Goal: Browse casually: Explore the website without a specific task or goal

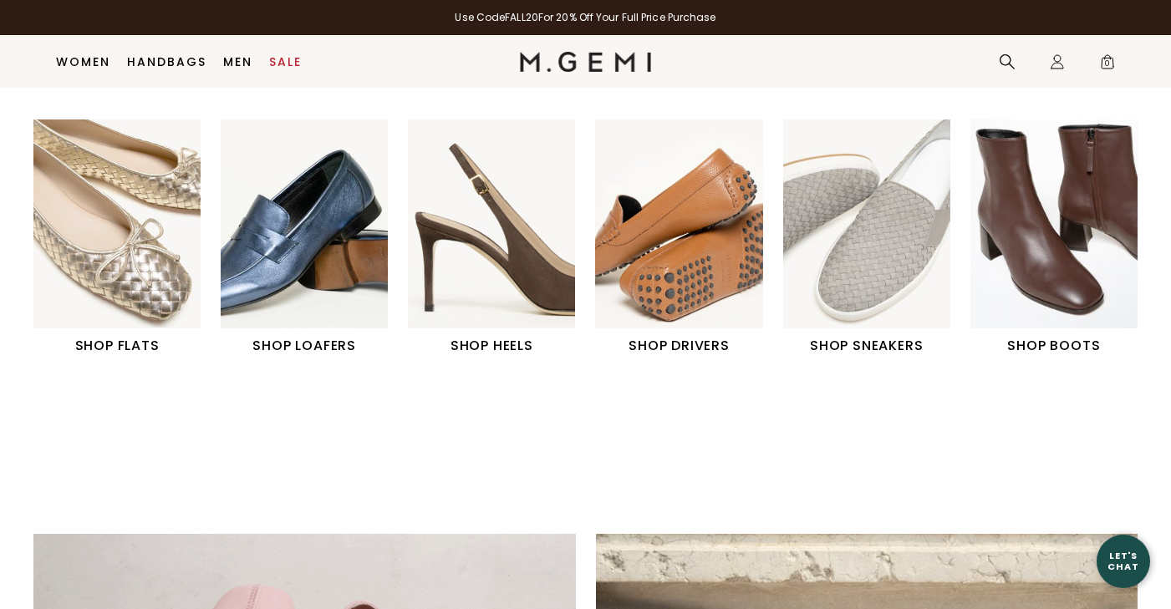
scroll to position [589, 0]
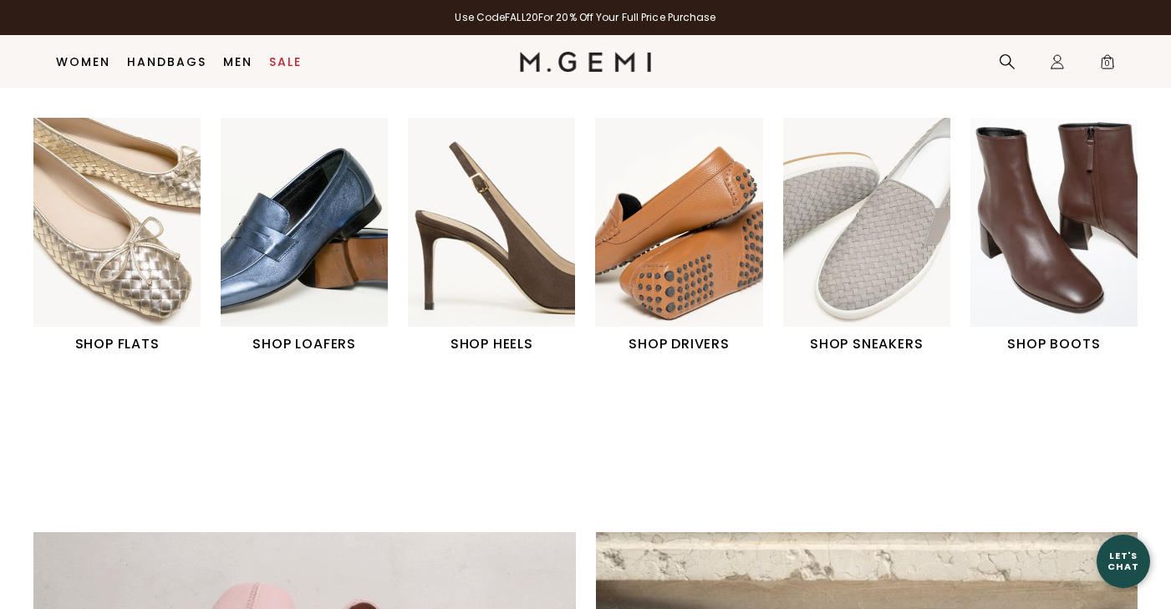
click at [125, 252] on img "1 / 6" at bounding box center [116, 222] width 167 height 209
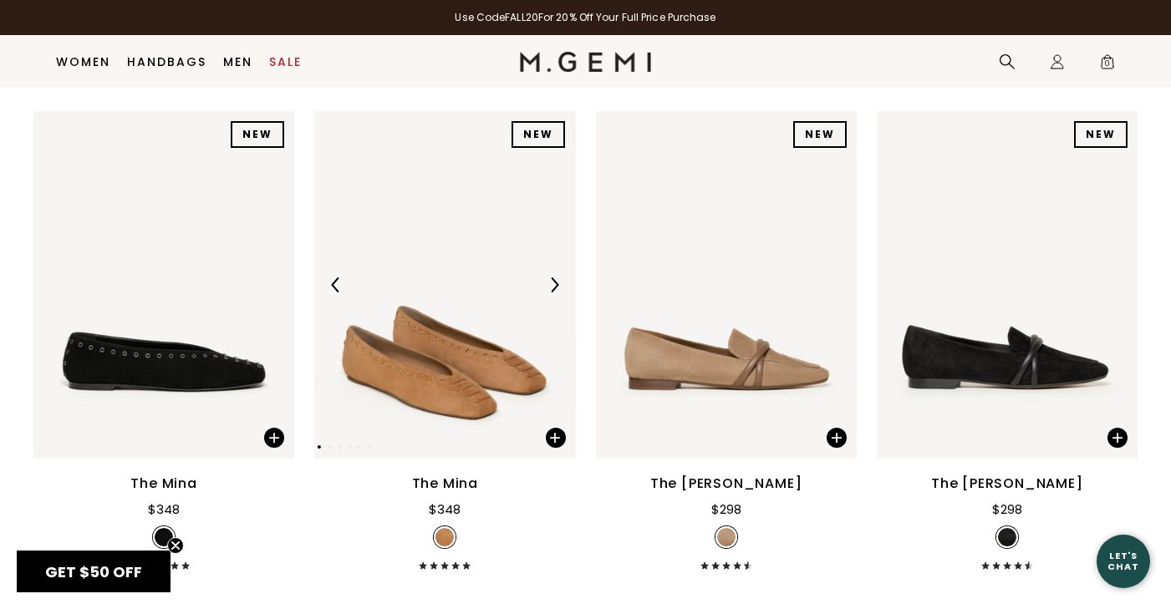
scroll to position [213, 0]
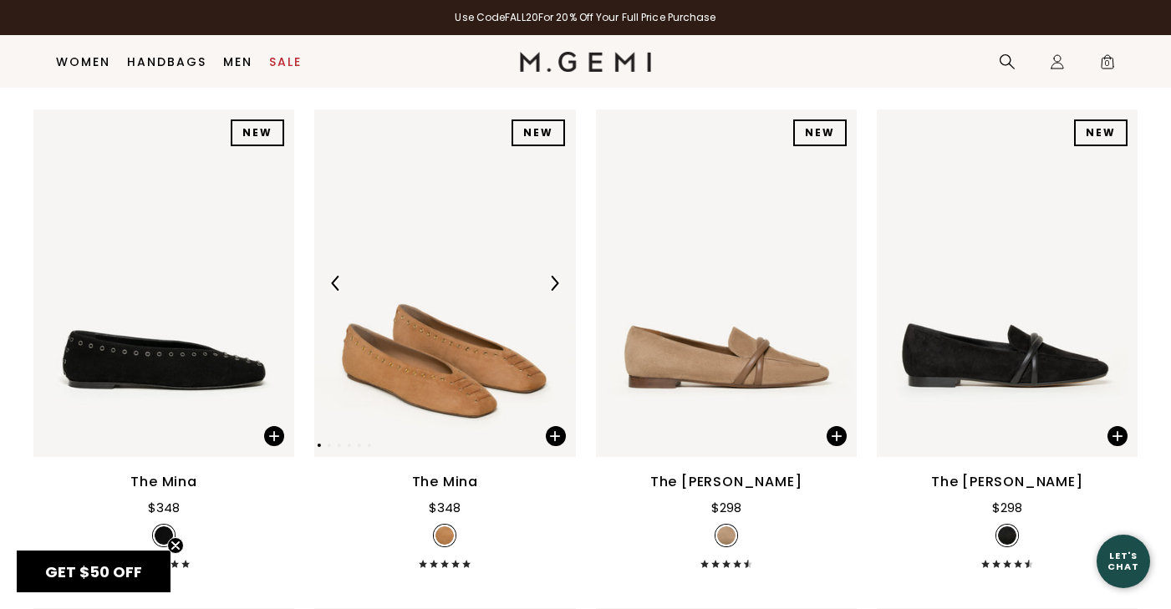
click at [554, 291] on img at bounding box center [554, 283] width 15 height 15
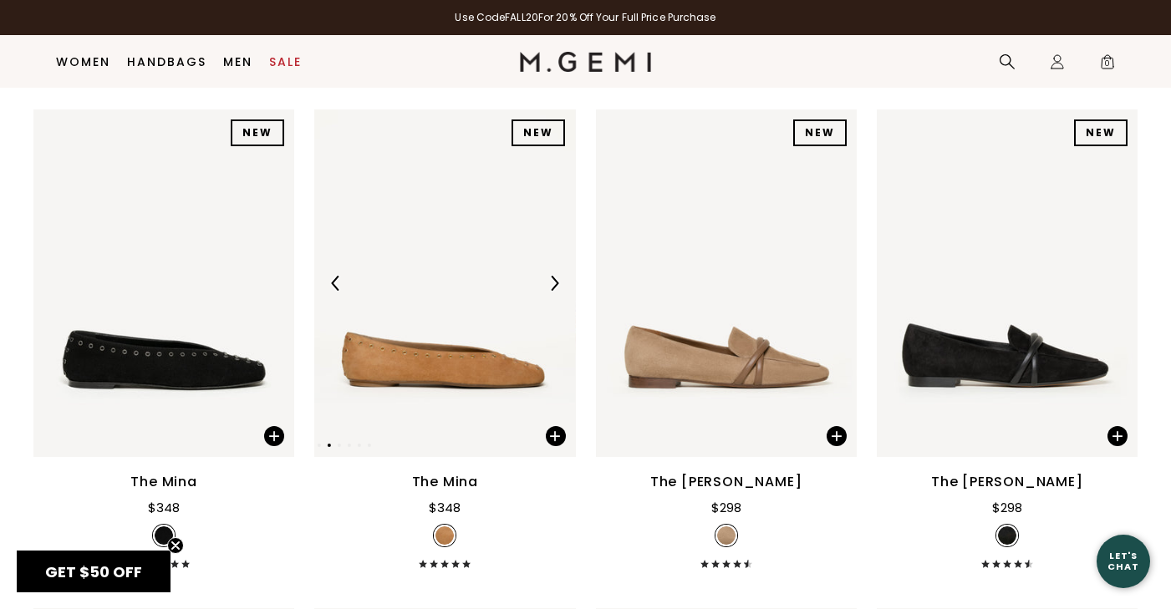
click at [554, 291] on img at bounding box center [554, 283] width 15 height 15
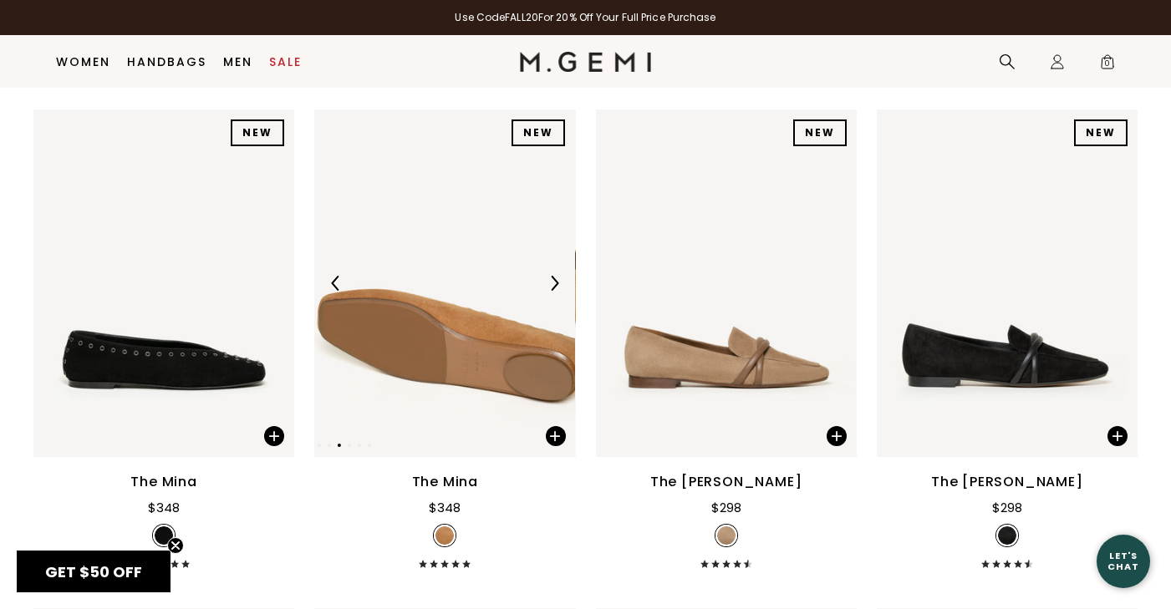
click at [554, 291] on img at bounding box center [554, 283] width 15 height 15
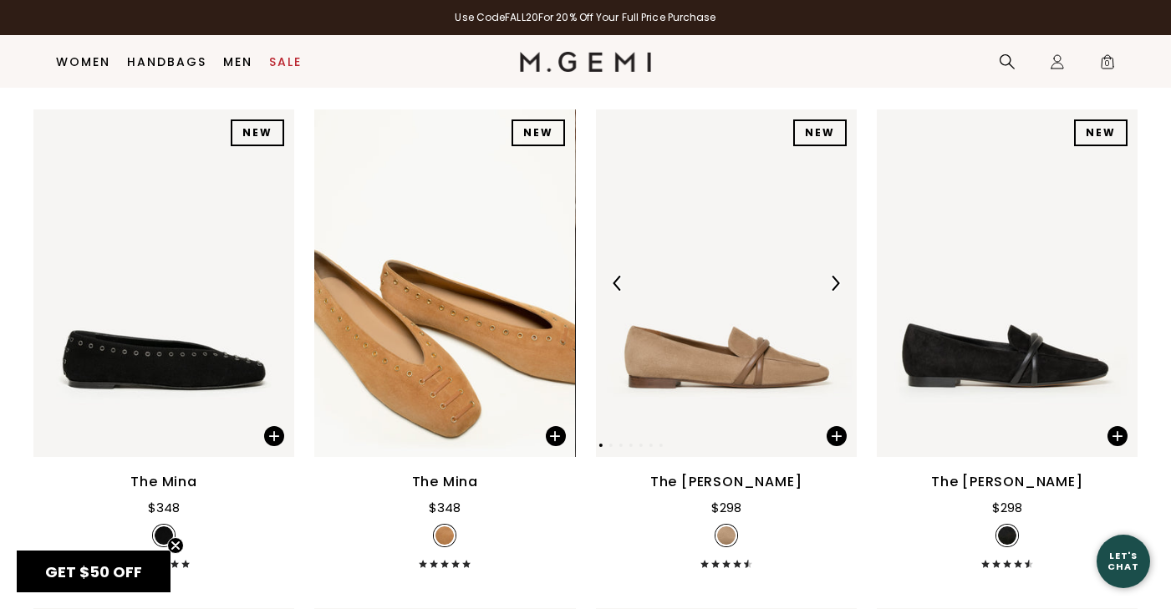
click at [835, 291] on img at bounding box center [834, 283] width 15 height 15
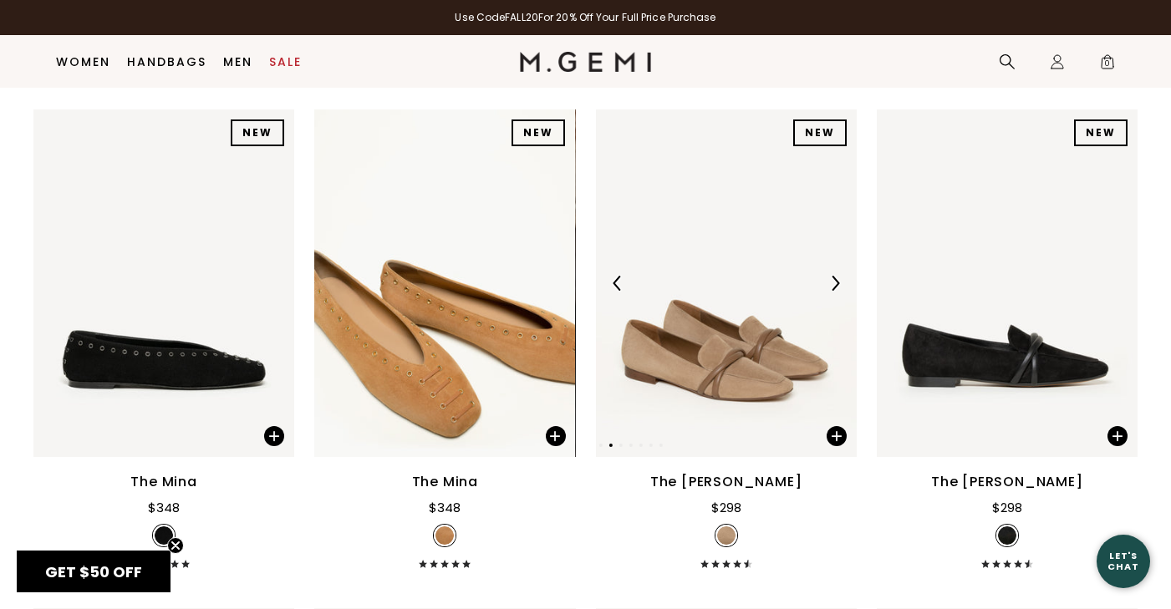
click at [835, 291] on img at bounding box center [834, 283] width 15 height 15
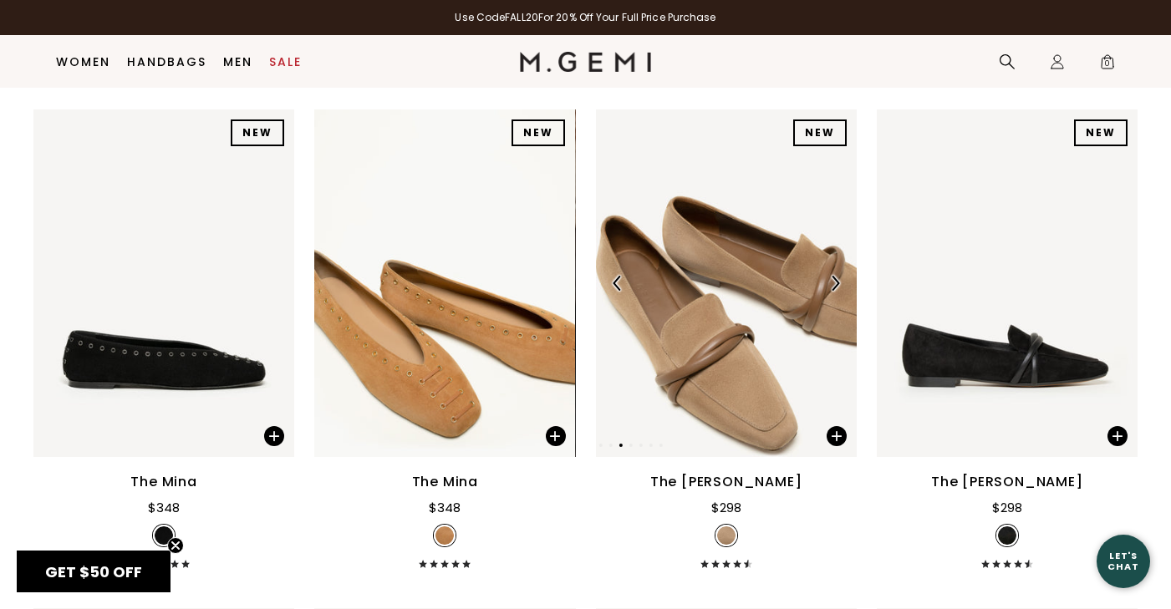
click at [835, 291] on img at bounding box center [834, 283] width 15 height 15
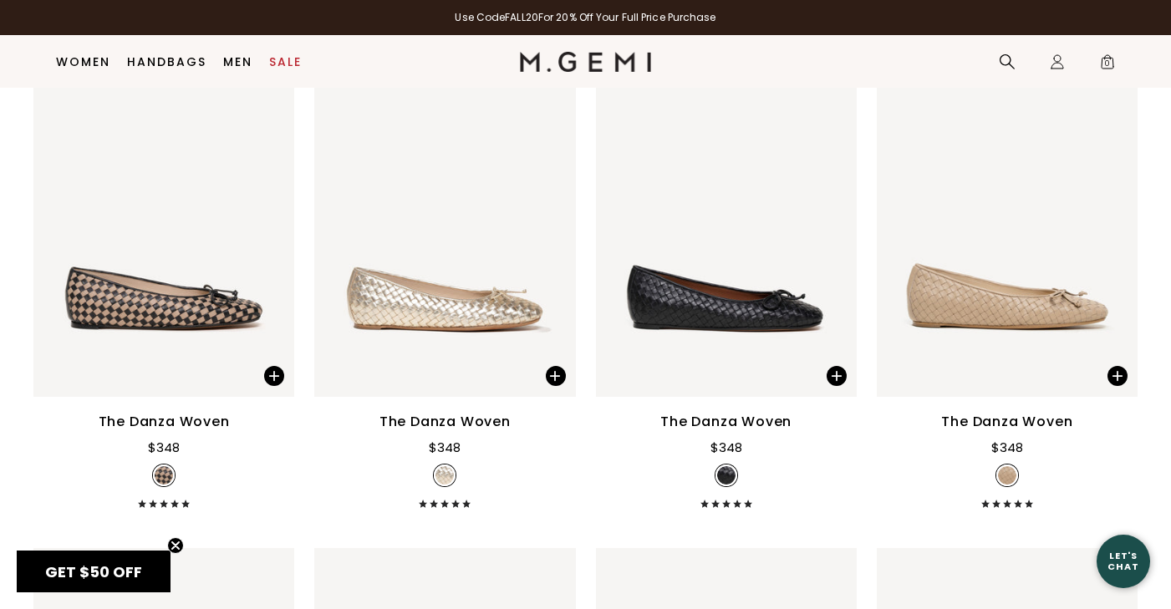
scroll to position [1788, 0]
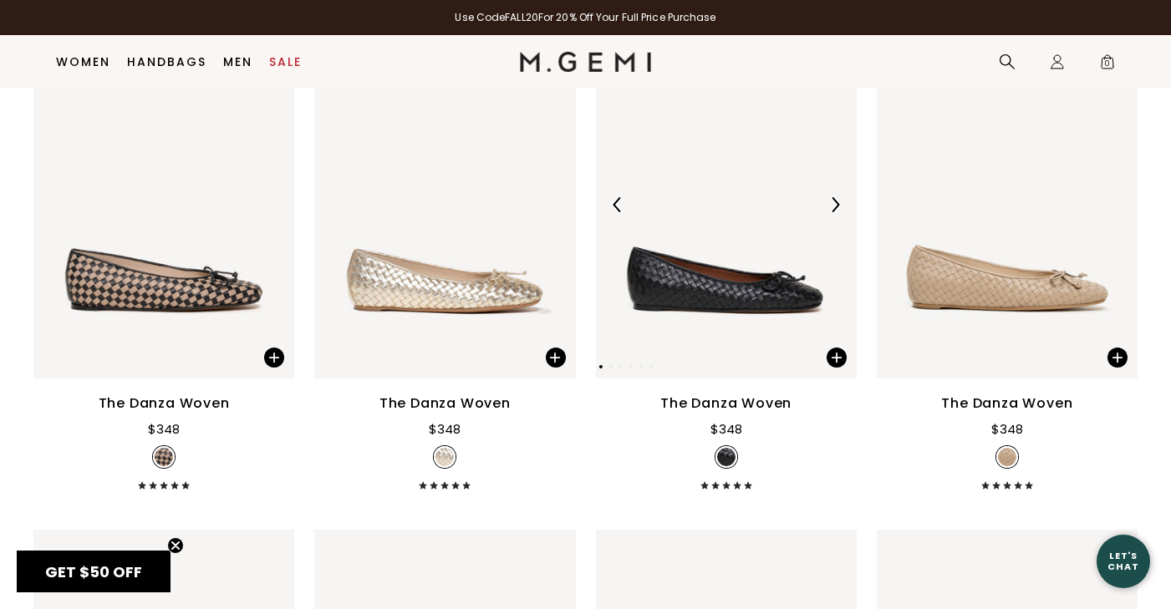
click at [835, 212] on img at bounding box center [834, 204] width 15 height 15
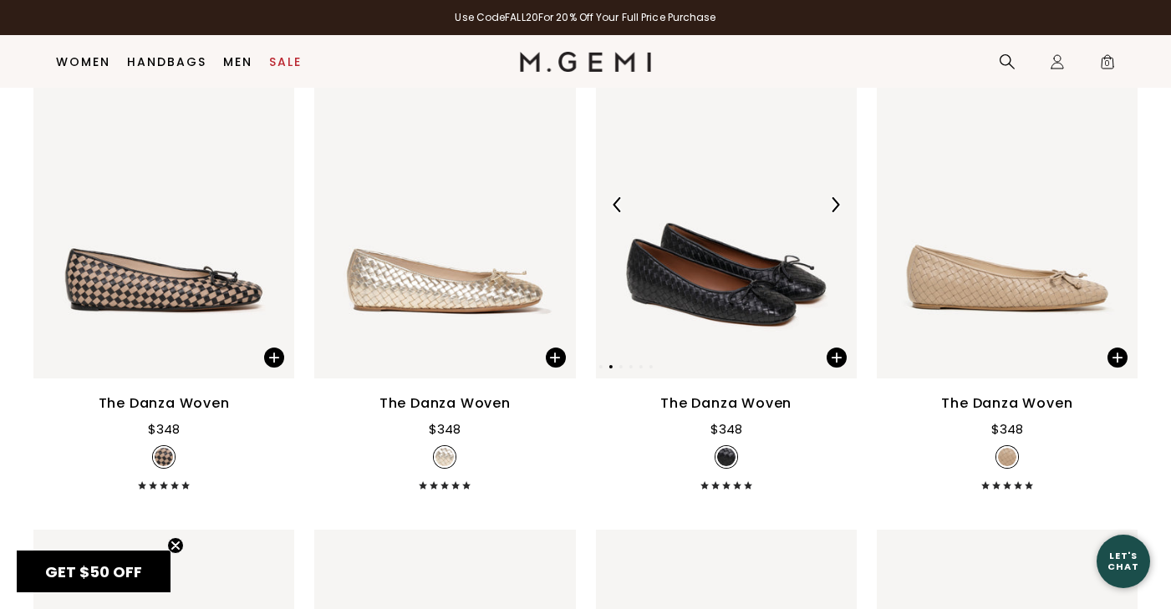
click at [835, 212] on img at bounding box center [834, 204] width 15 height 15
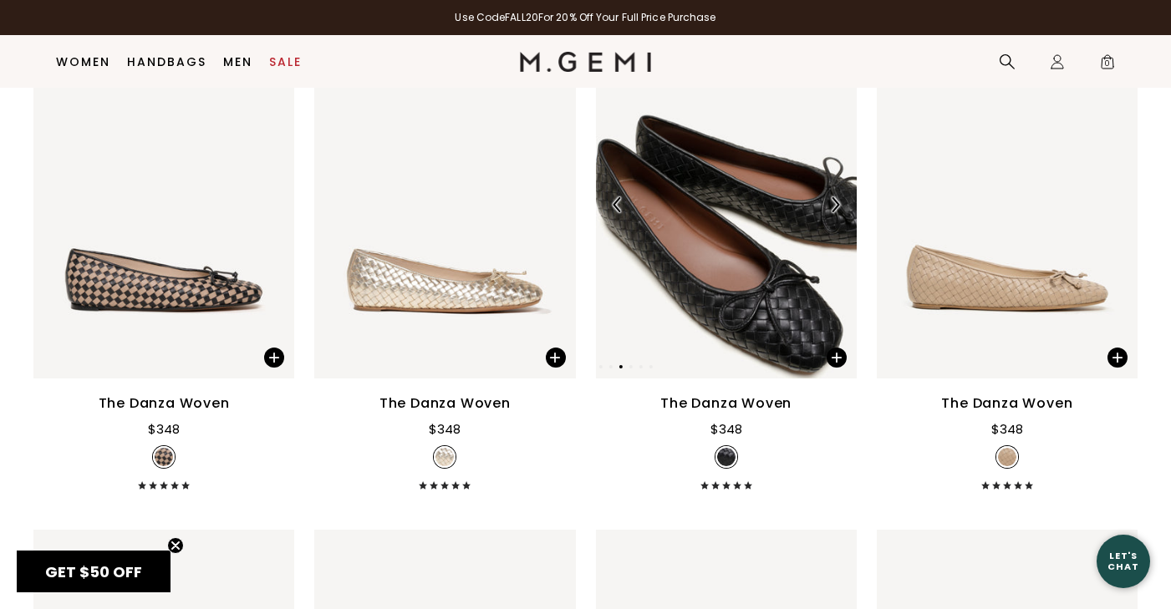
click at [835, 212] on img at bounding box center [834, 204] width 15 height 15
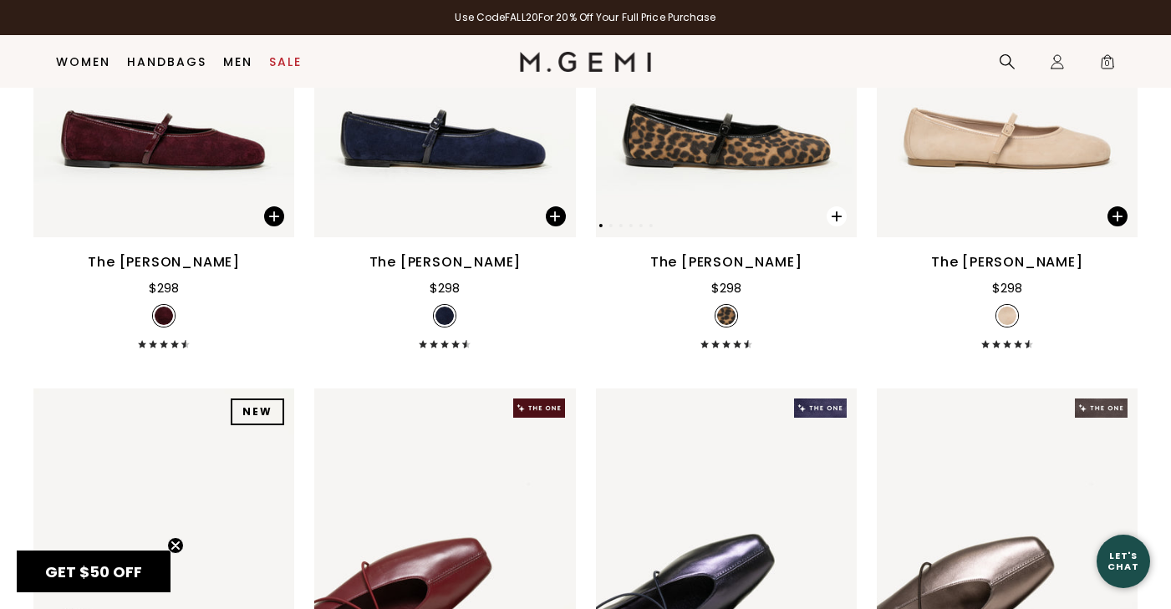
scroll to position [2930, 0]
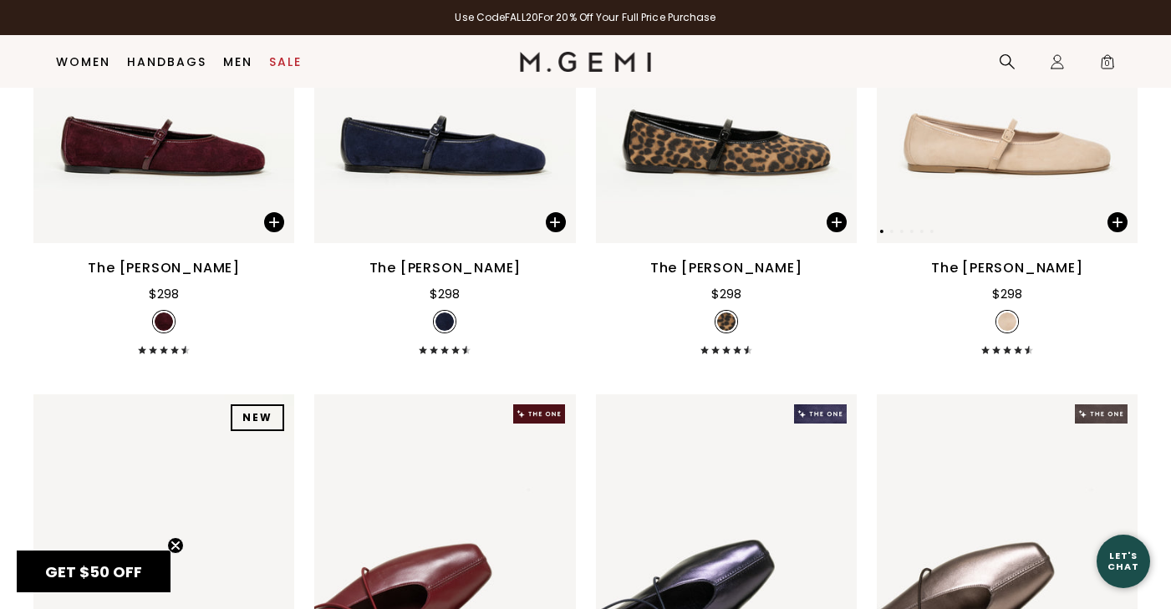
click at [1114, 83] on div at bounding box center [1115, 69] width 27 height 27
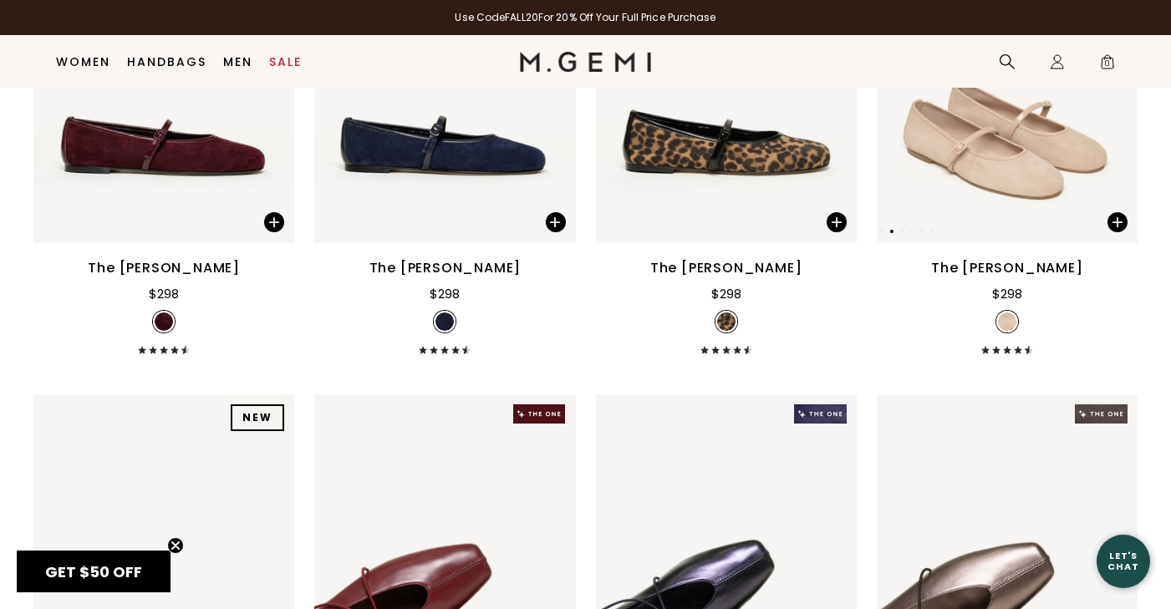
click at [1114, 83] on div at bounding box center [1115, 69] width 27 height 27
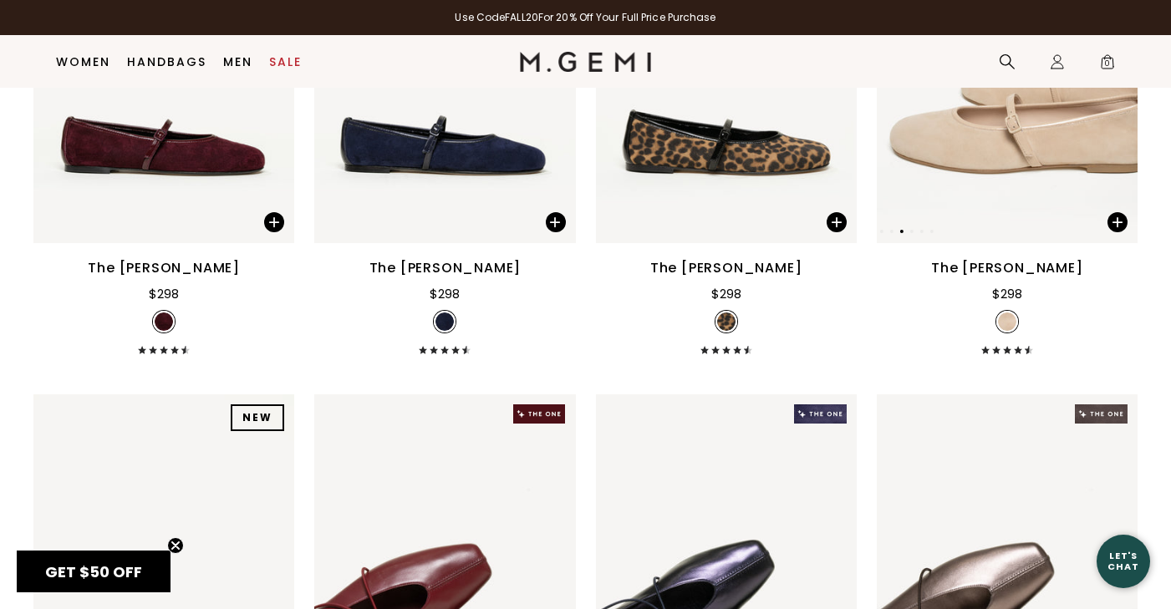
click at [1114, 83] on div at bounding box center [1115, 69] width 27 height 27
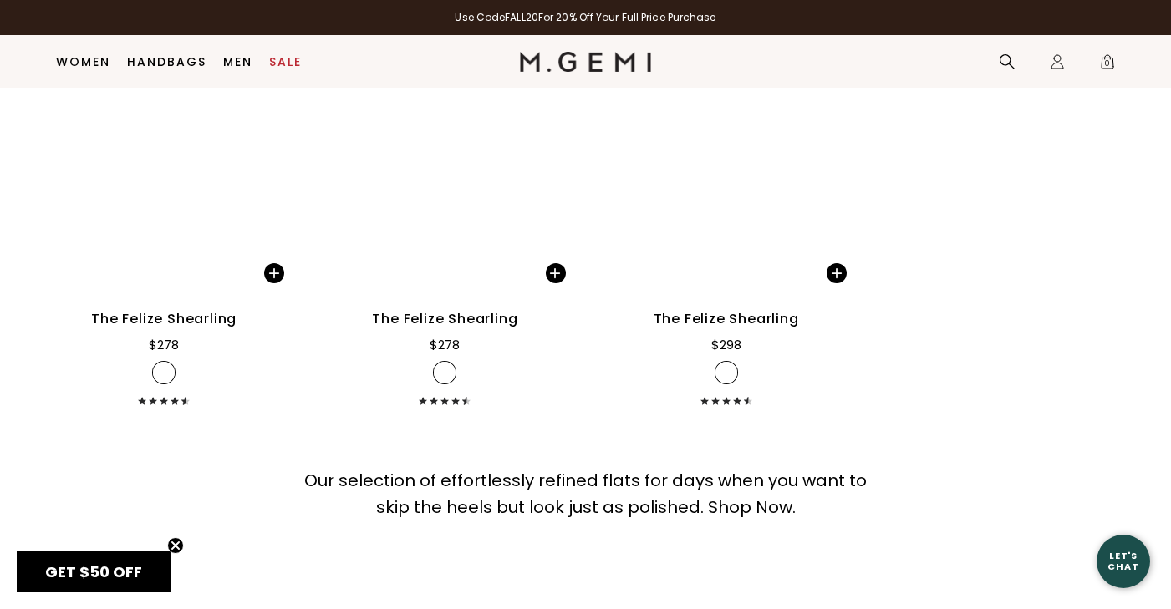
scroll to position [9372, 0]
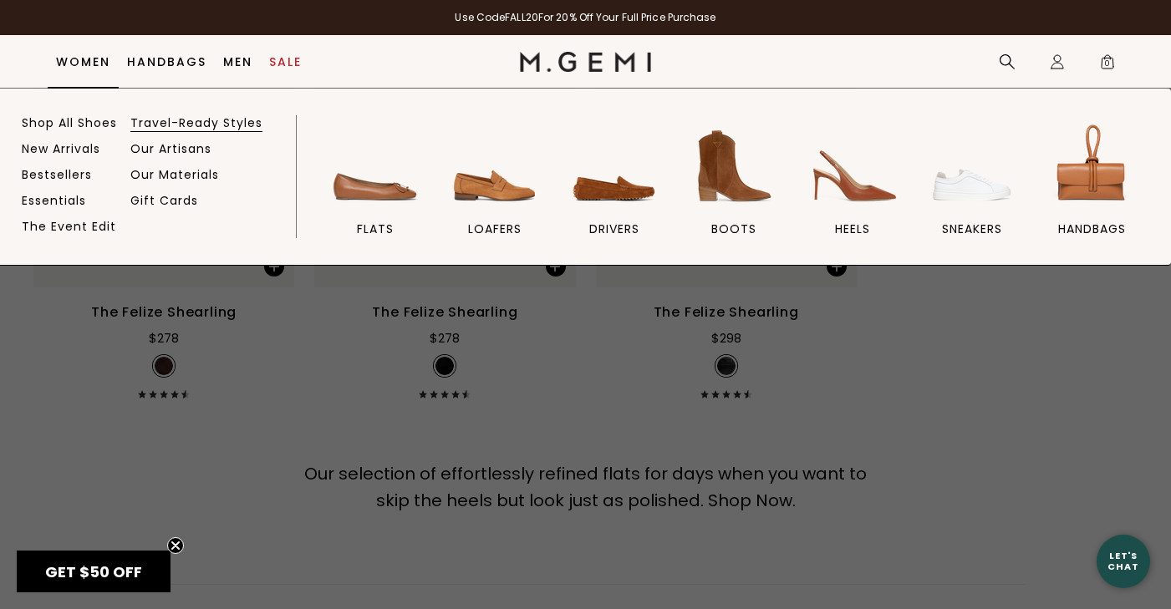
click at [204, 125] on link "Travel-Ready Styles" at bounding box center [196, 122] width 132 height 15
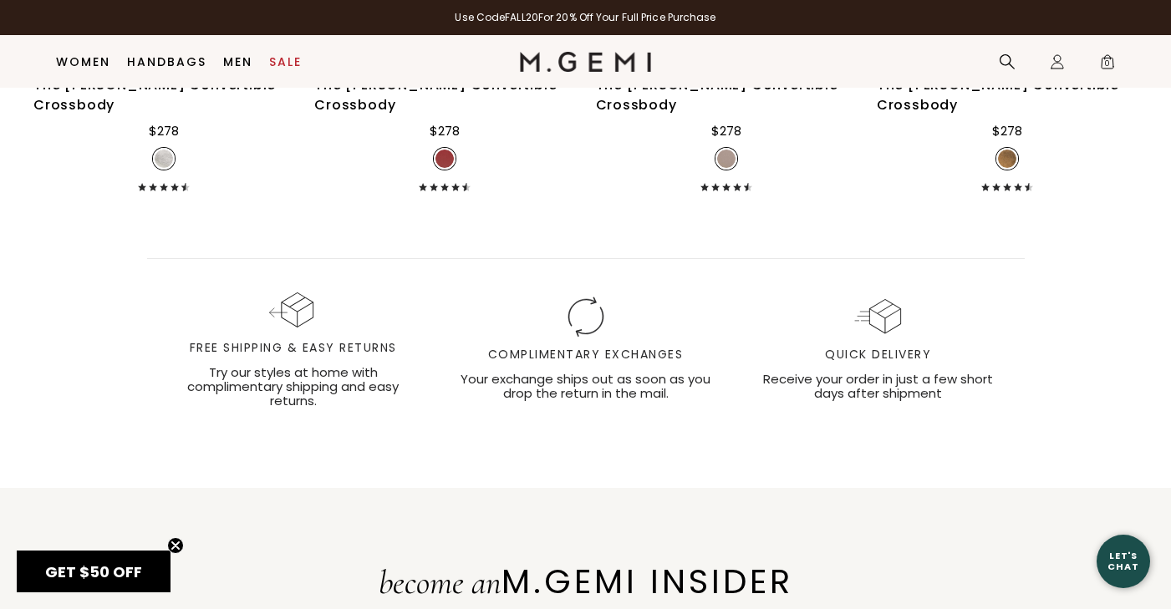
scroll to position [11031, 0]
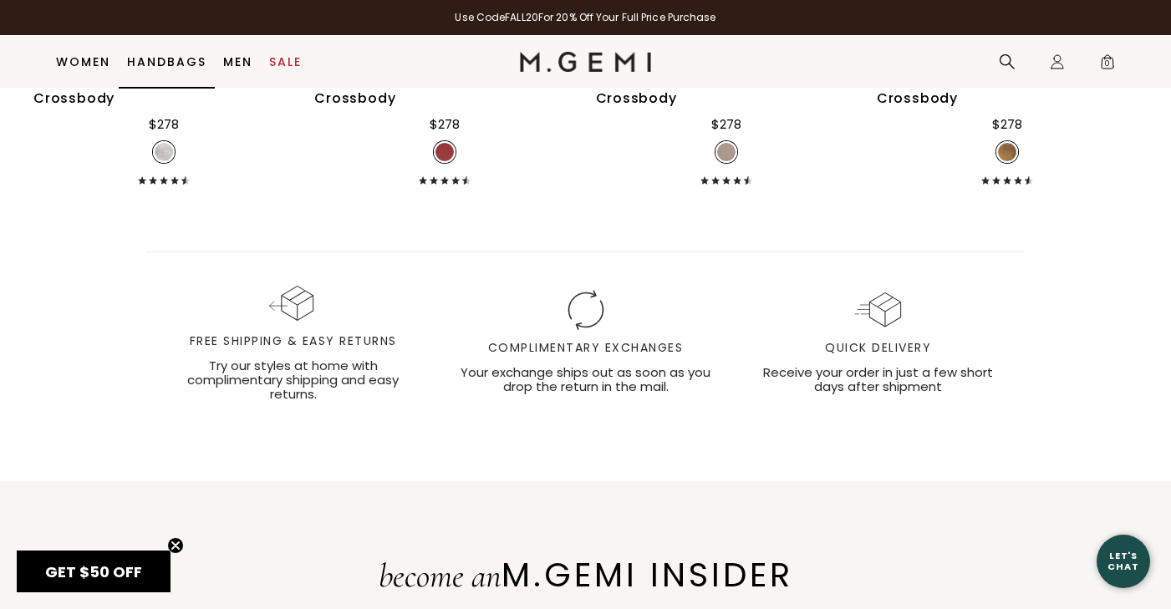
click at [166, 61] on link "Handbags" at bounding box center [166, 61] width 79 height 13
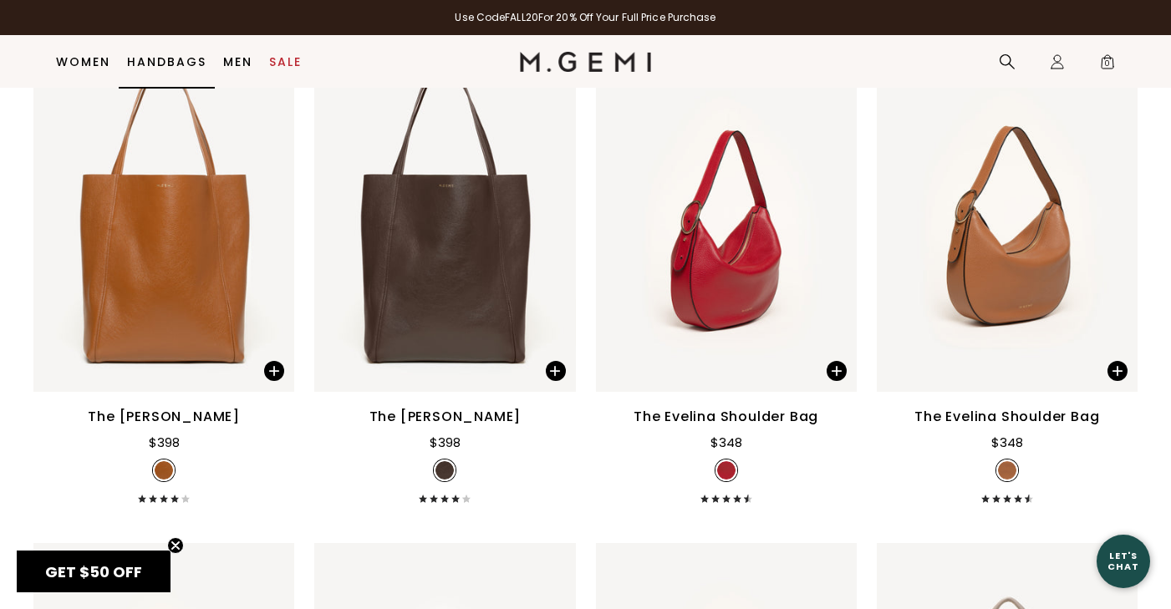
scroll to position [2257, 0]
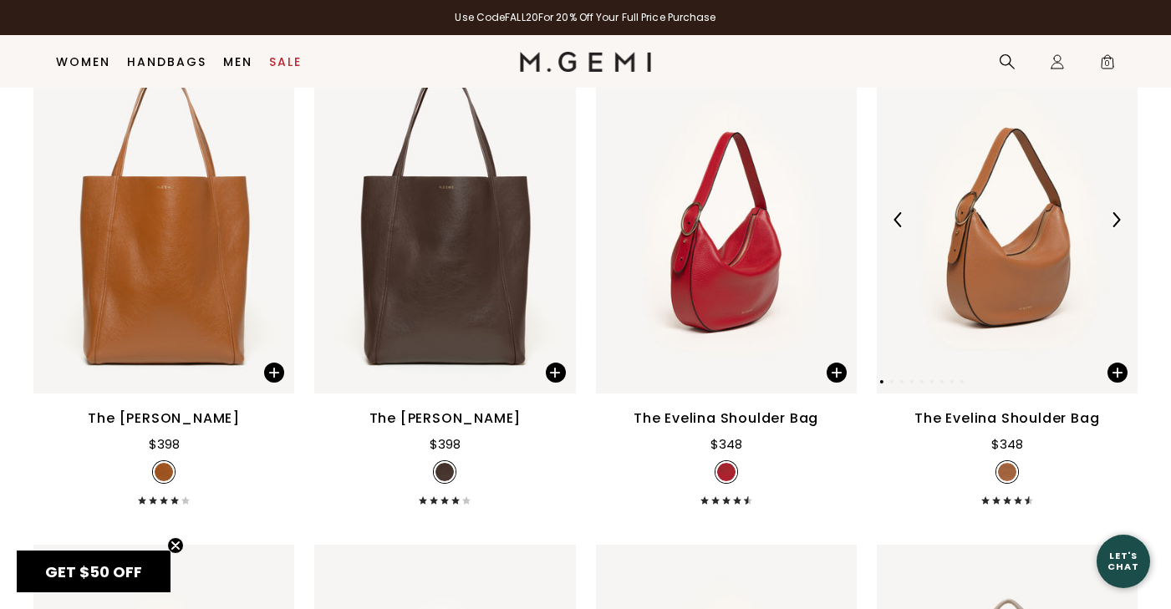
click at [1120, 227] on img at bounding box center [1115, 219] width 15 height 15
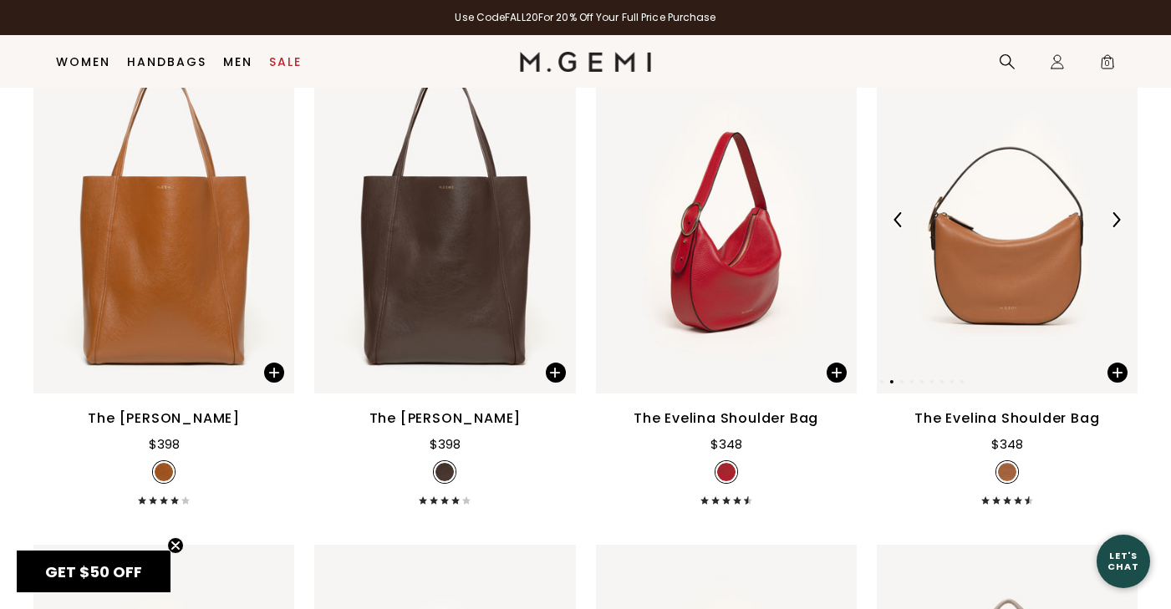
click at [1120, 227] on img at bounding box center [1115, 219] width 15 height 15
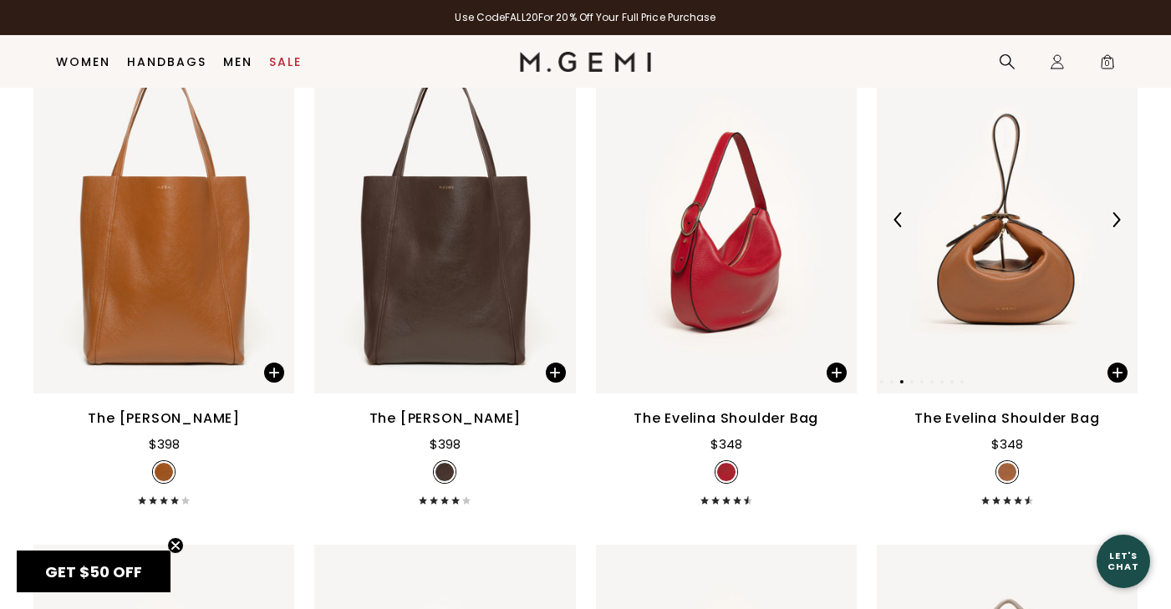
click at [1120, 227] on img at bounding box center [1115, 219] width 15 height 15
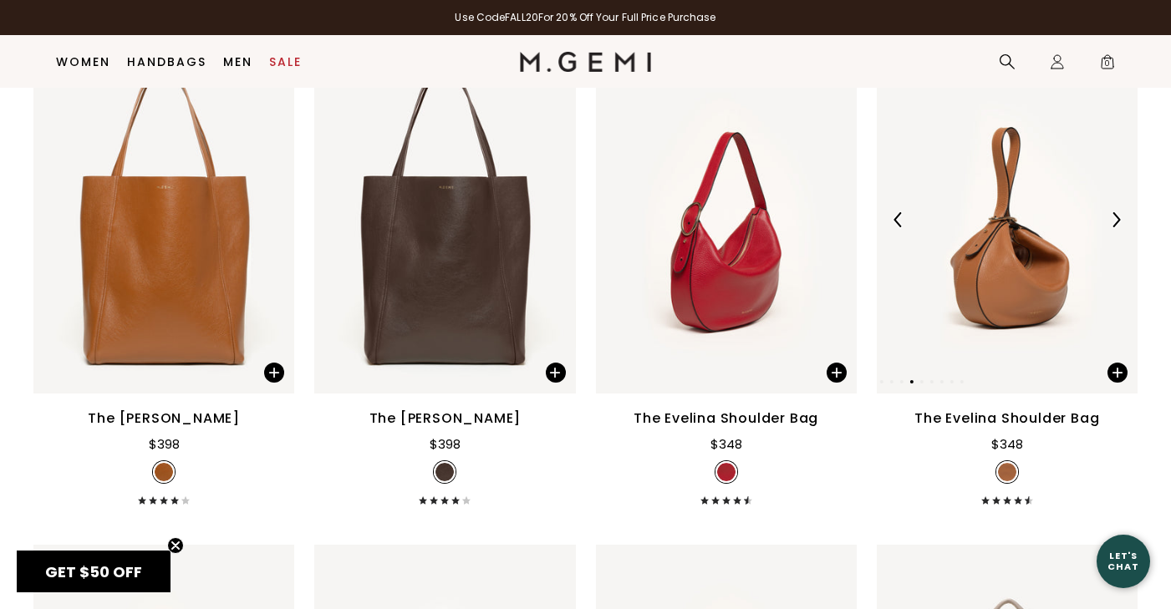
click at [1120, 227] on img at bounding box center [1115, 219] width 15 height 15
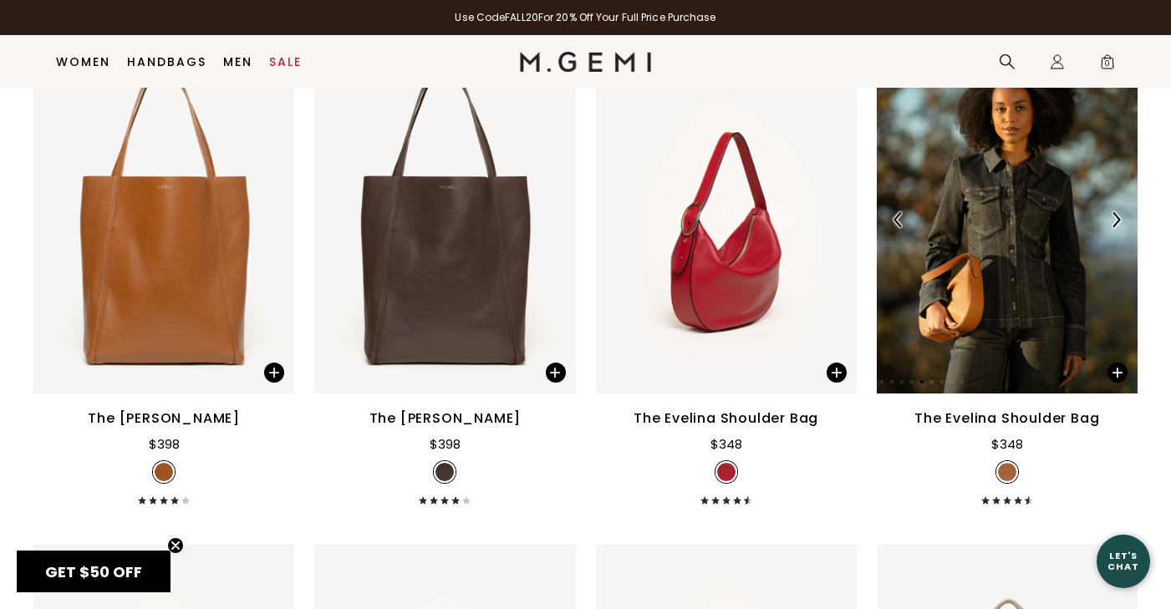
click at [1120, 227] on img at bounding box center [1115, 219] width 15 height 15
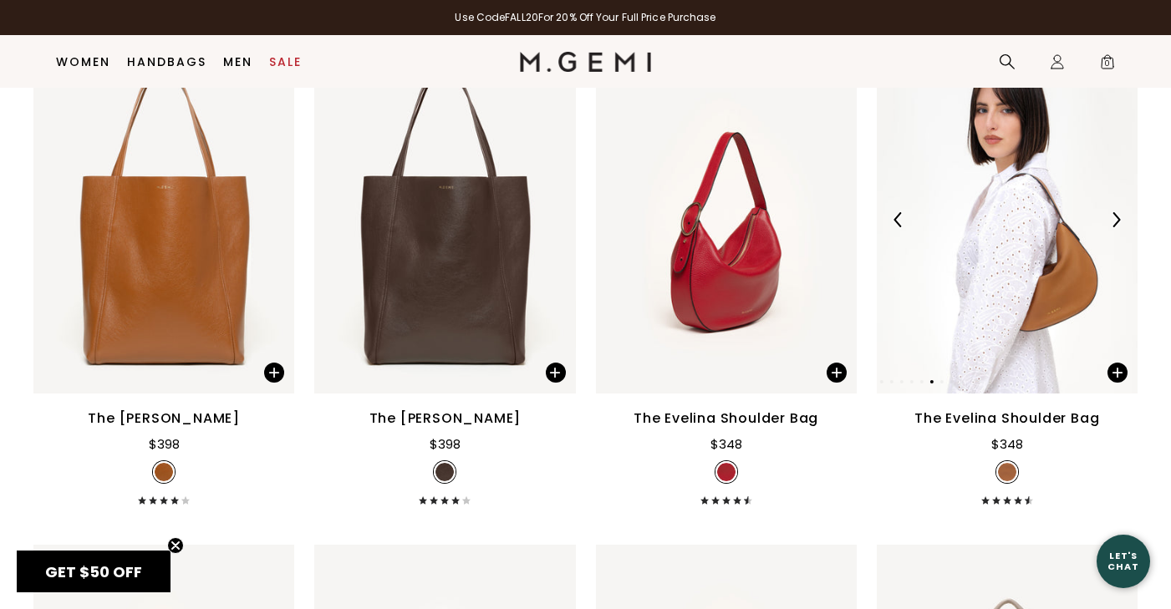
click at [1120, 227] on img at bounding box center [1115, 219] width 15 height 15
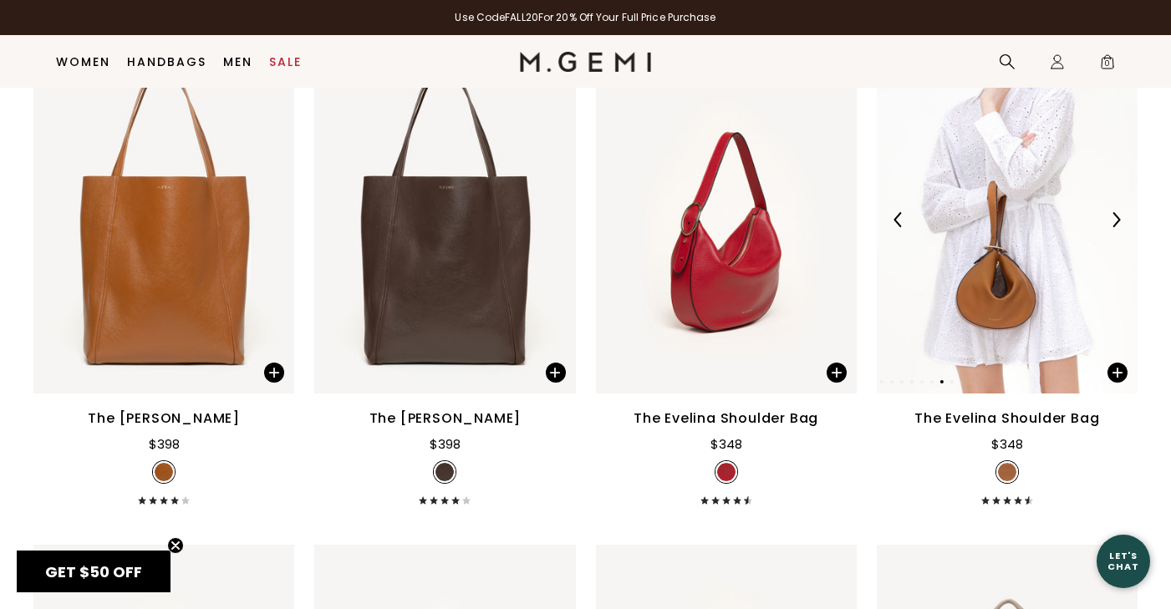
click at [1120, 227] on img at bounding box center [1115, 219] width 15 height 15
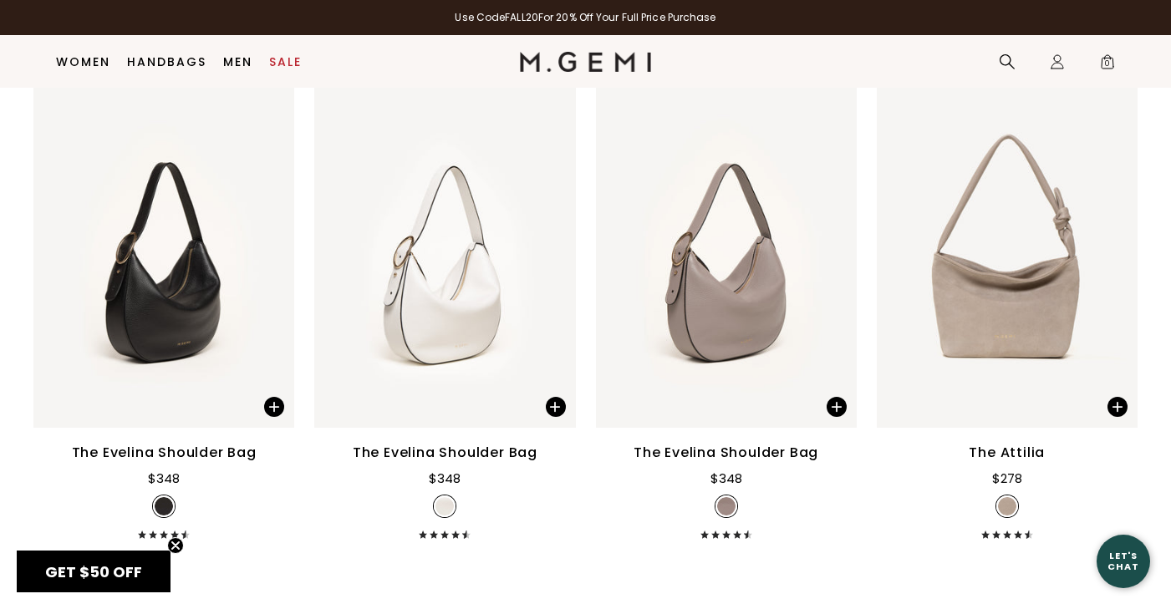
scroll to position [2725, 0]
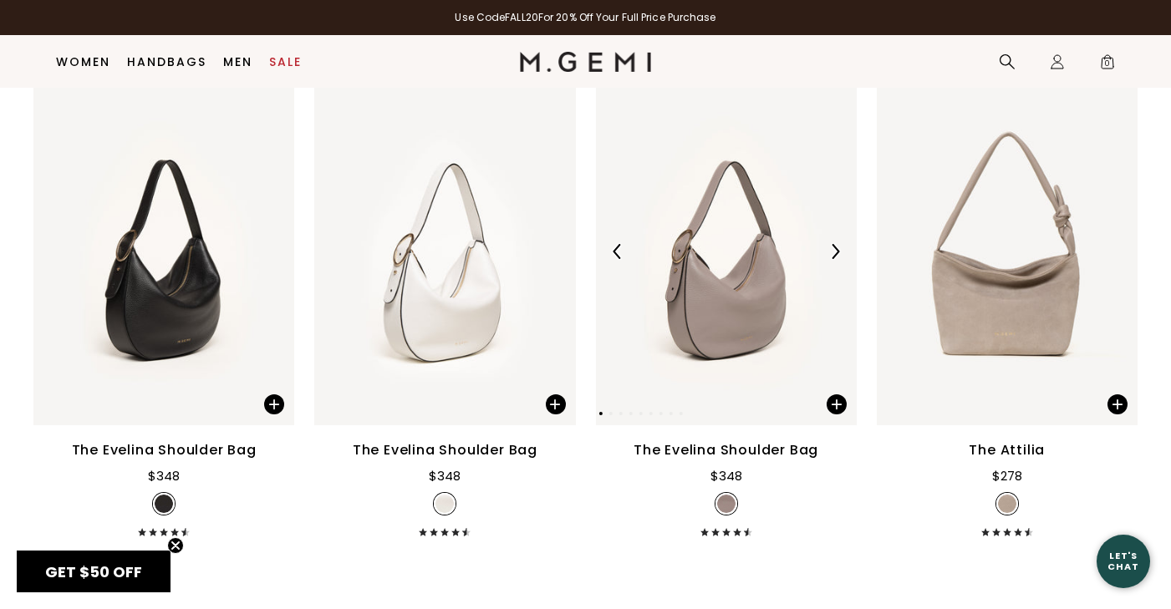
click at [832, 259] on img at bounding box center [834, 251] width 15 height 15
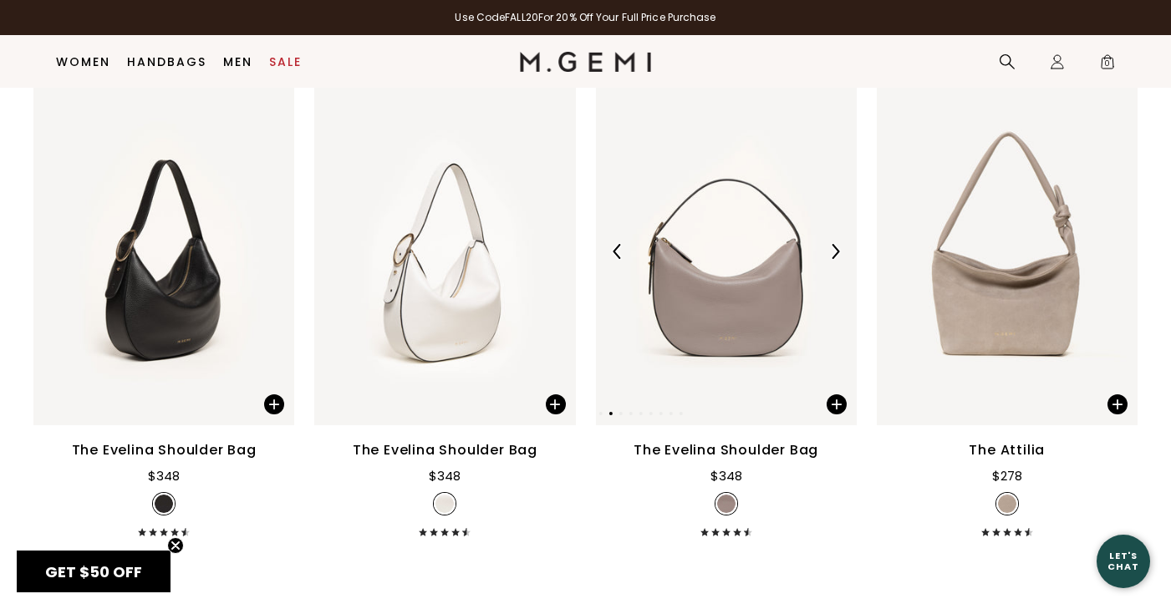
click at [832, 259] on img at bounding box center [834, 251] width 15 height 15
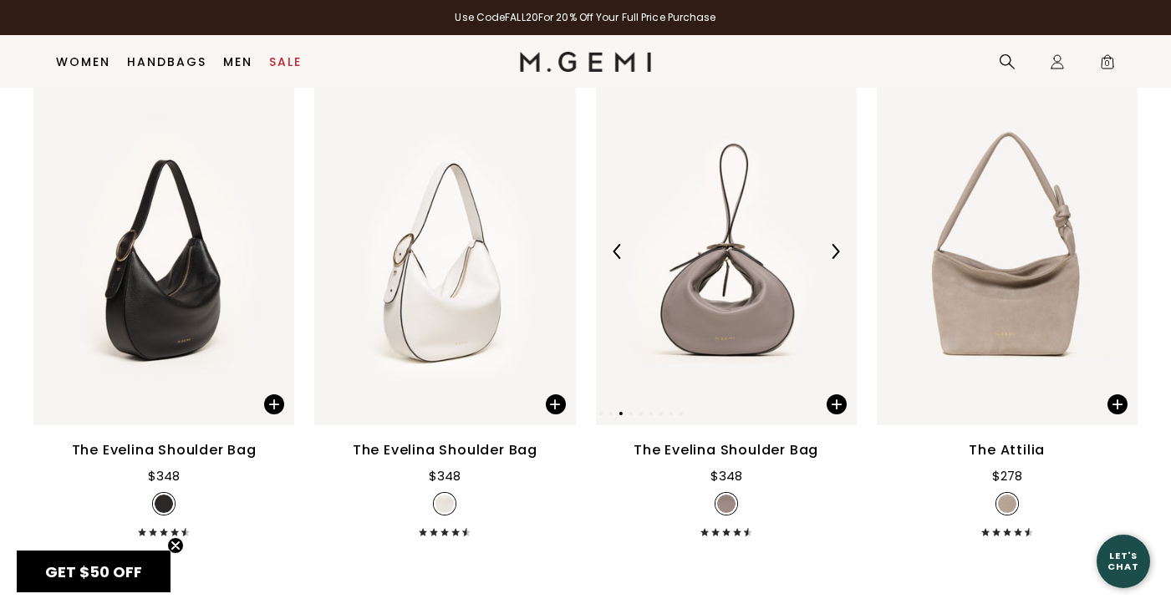
click at [832, 259] on img at bounding box center [834, 251] width 15 height 15
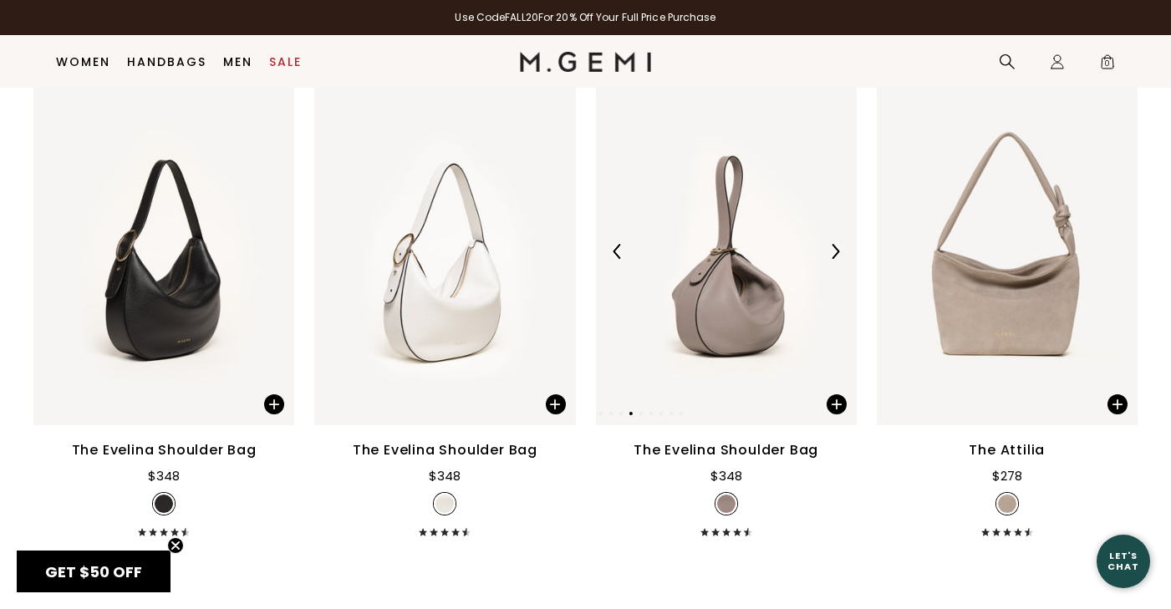
click at [832, 259] on img at bounding box center [834, 251] width 15 height 15
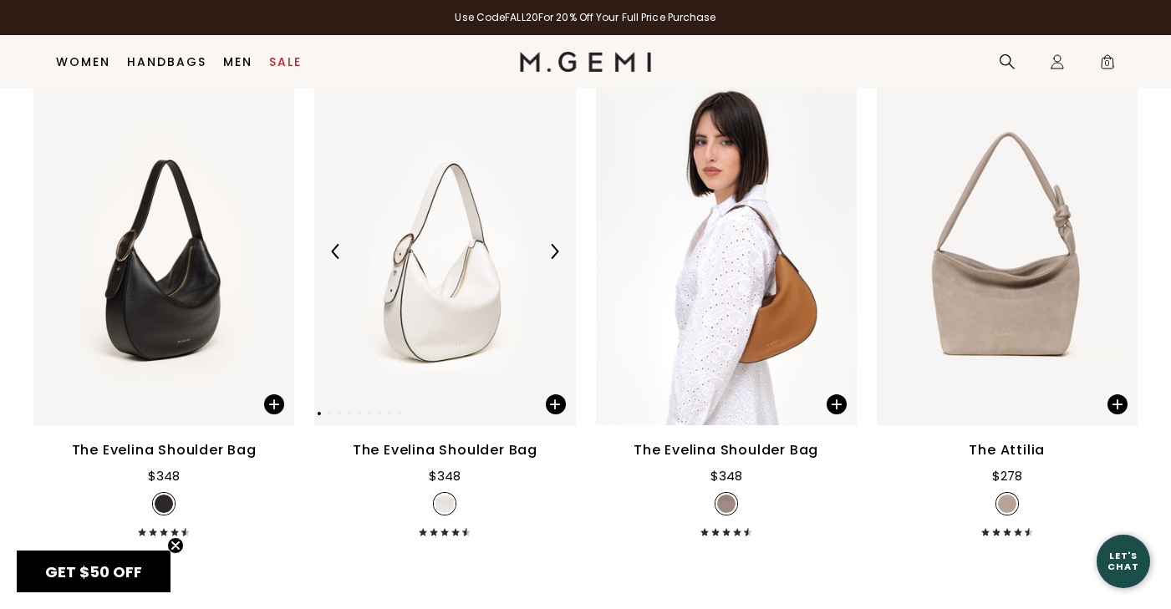
click at [556, 259] on img at bounding box center [554, 251] width 15 height 15
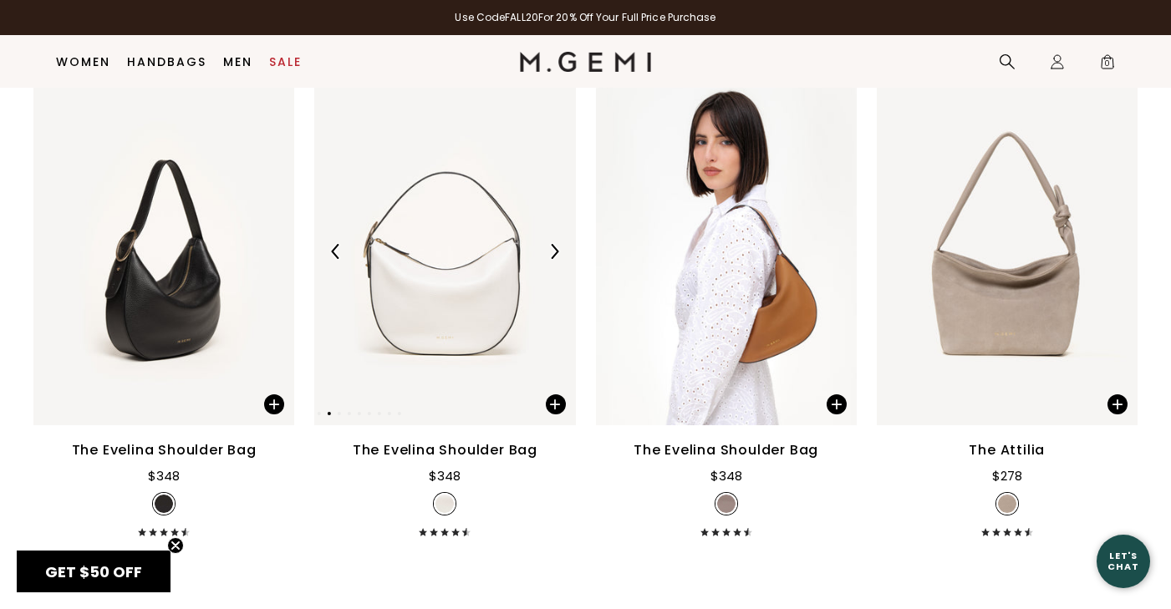
click at [556, 259] on img at bounding box center [554, 251] width 15 height 15
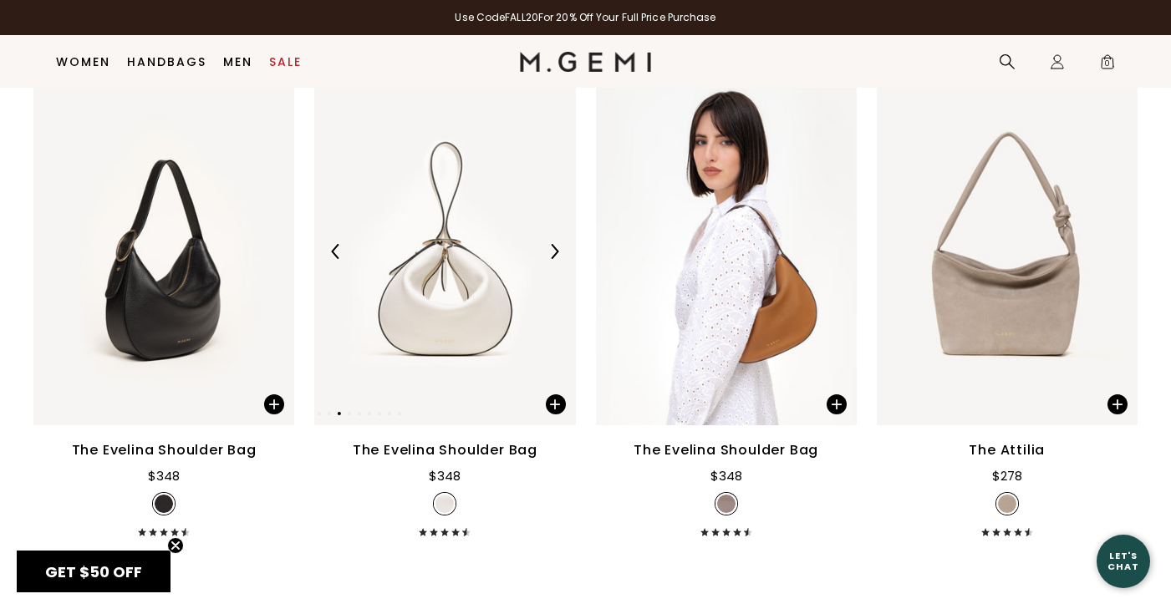
click at [556, 259] on img at bounding box center [554, 251] width 15 height 15
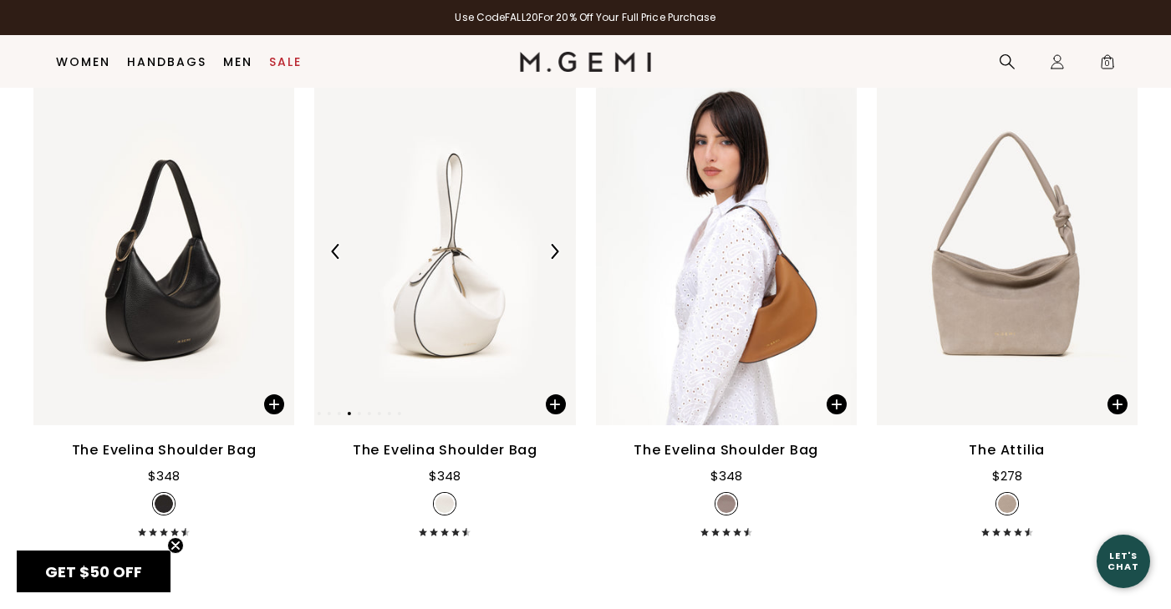
click at [556, 259] on img at bounding box center [554, 251] width 15 height 15
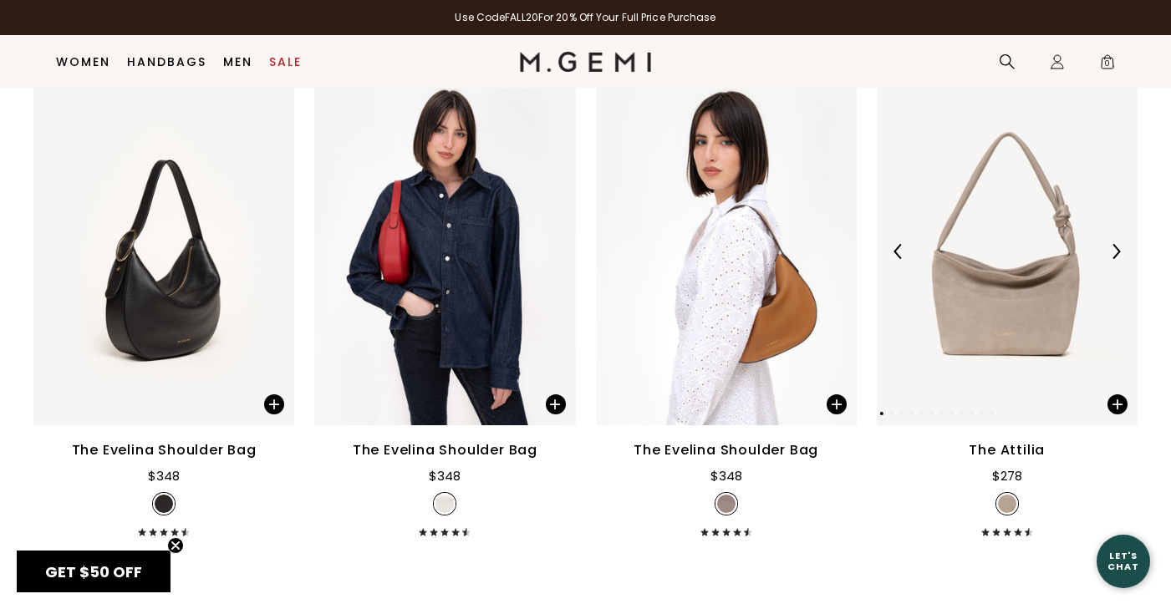
click at [1112, 259] on img at bounding box center [1115, 251] width 15 height 15
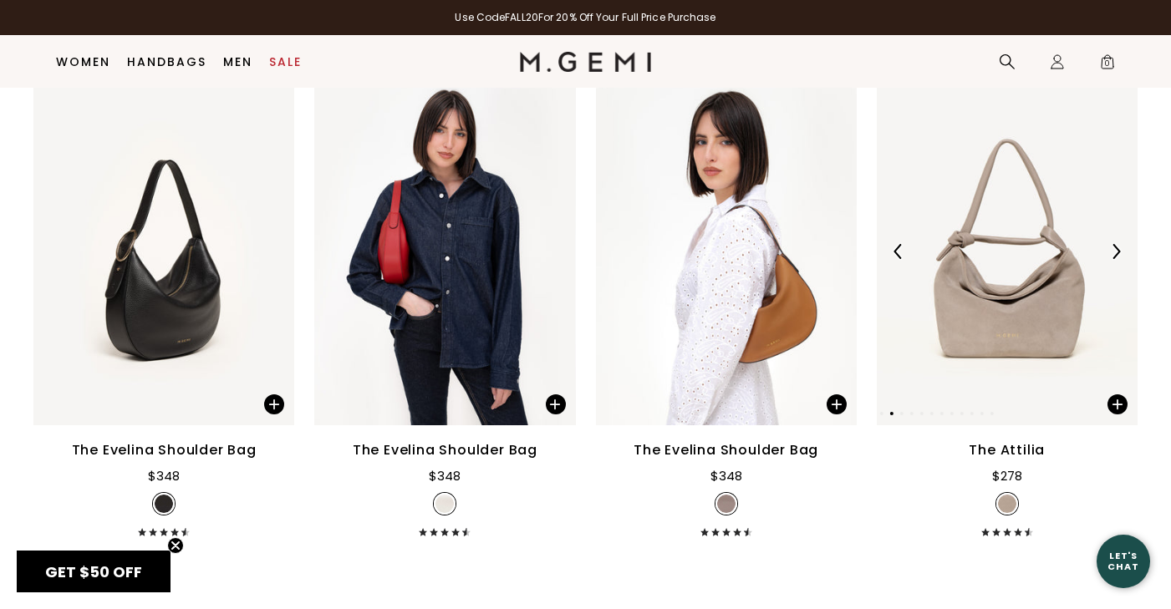
click at [1112, 259] on img at bounding box center [1115, 251] width 15 height 15
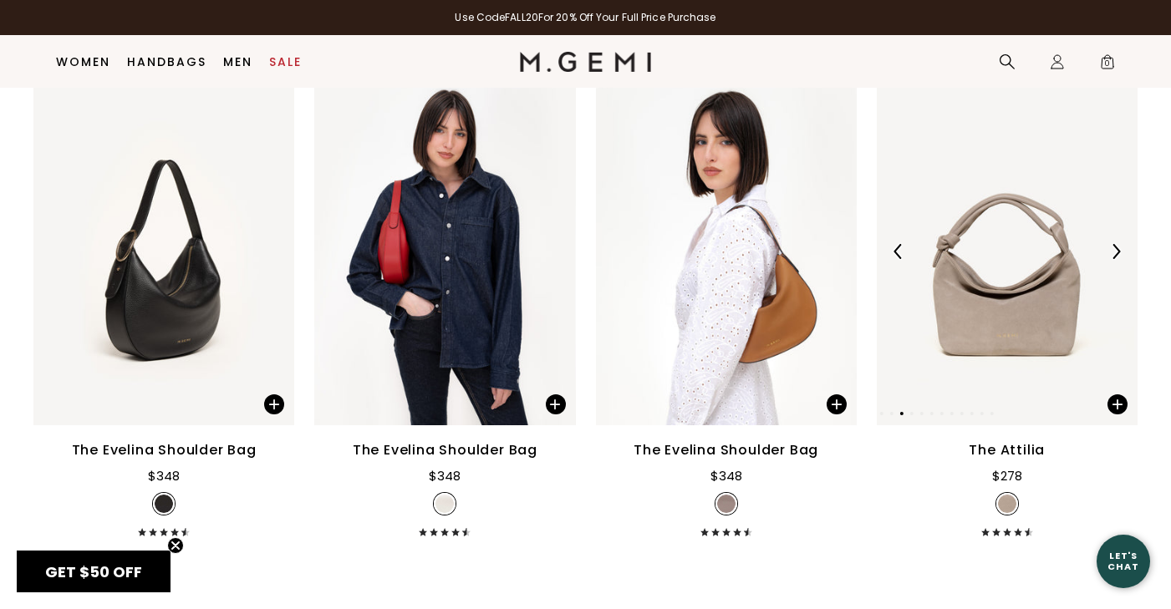
click at [1112, 259] on img at bounding box center [1115, 251] width 15 height 15
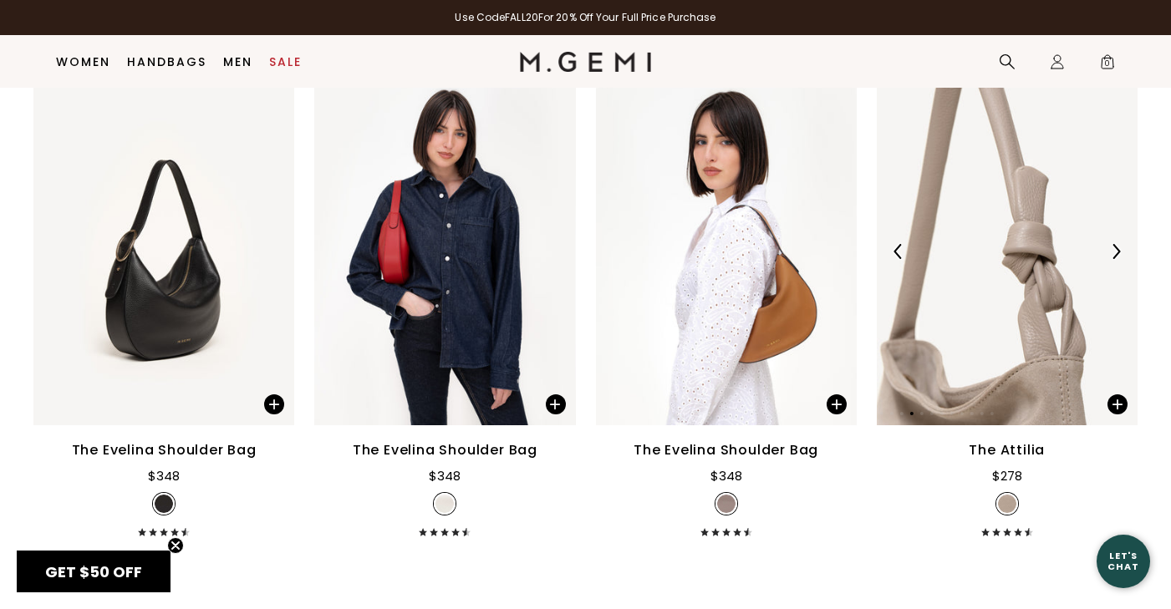
click at [1112, 259] on img at bounding box center [1115, 251] width 15 height 15
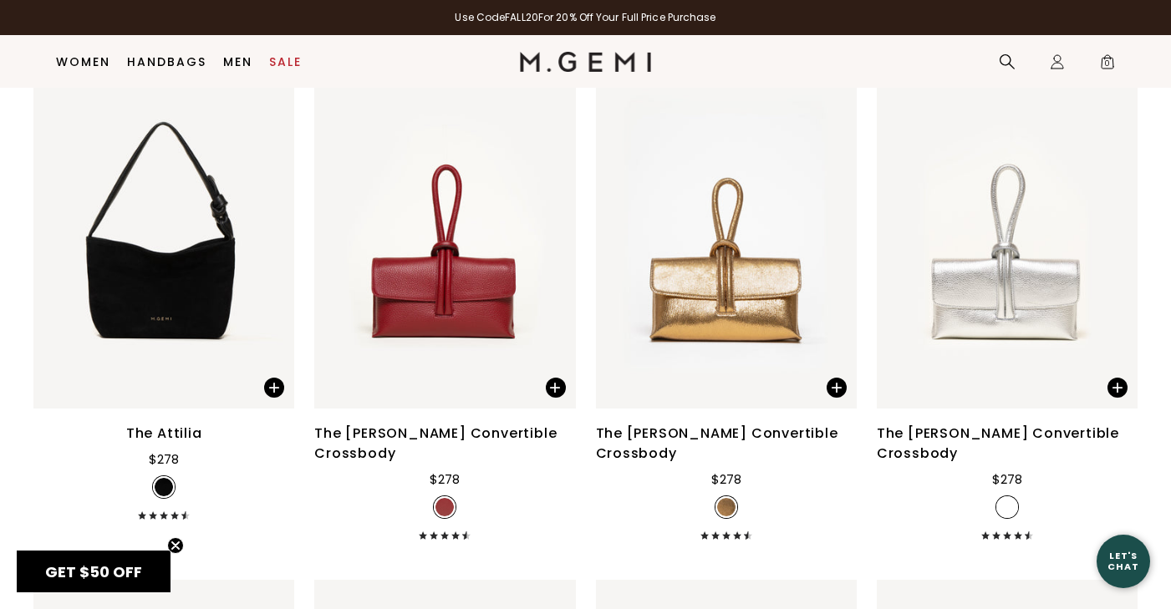
scroll to position [3311, 0]
